Goal: Information Seeking & Learning: Learn about a topic

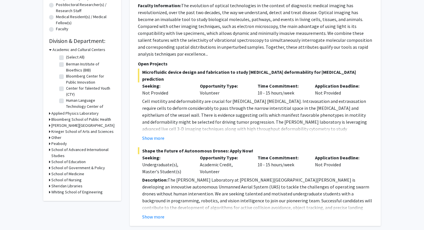
scroll to position [142, 0]
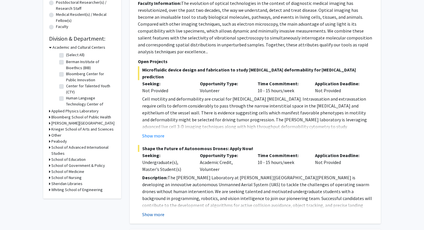
click at [155, 211] on button "Show more" at bounding box center [153, 214] width 22 height 7
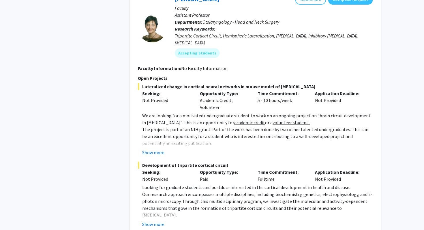
scroll to position [556, 0]
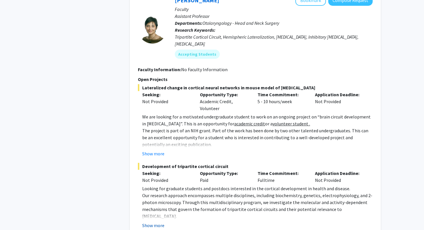
click at [155, 222] on button "Show more" at bounding box center [153, 225] width 22 height 7
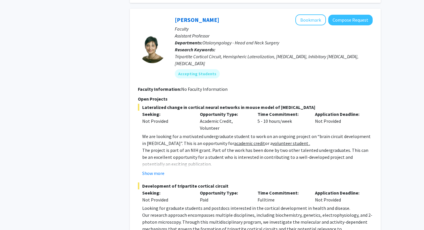
scroll to position [545, 0]
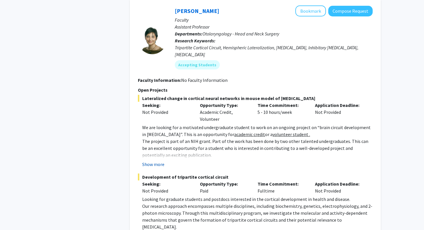
click at [154, 161] on button "Show more" at bounding box center [153, 164] width 22 height 7
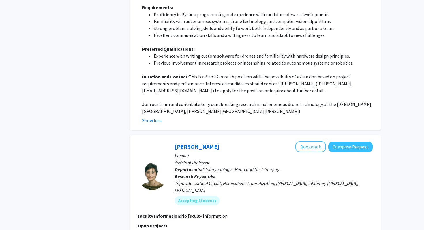
scroll to position [412, 0]
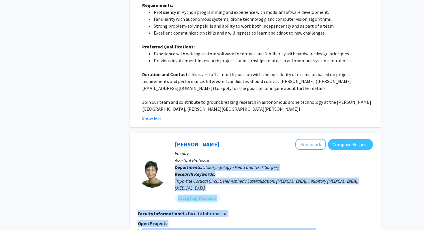
drag, startPoint x: 162, startPoint y: 169, endPoint x: 174, endPoint y: 153, distance: 20.4
copy fg-search-faculty "Loremipsumd: Sitametconsect - Adip eli Sedd Eiusmod Temporin Utlabore: Etdolore…"
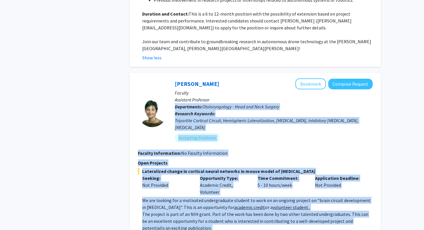
scroll to position [474, 0]
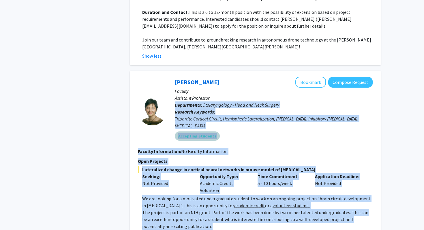
click at [254, 130] on div "Accepting Students" at bounding box center [274, 136] width 200 height 12
click at [234, 102] on span "Otolaryngology - Head and Neck Surgery" at bounding box center [240, 105] width 77 height 6
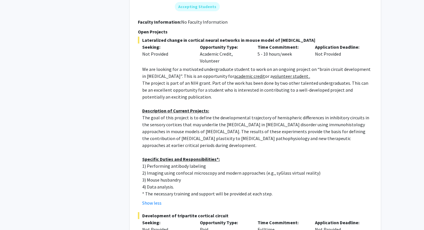
scroll to position [603, 0]
